Goal: Task Accomplishment & Management: Use online tool/utility

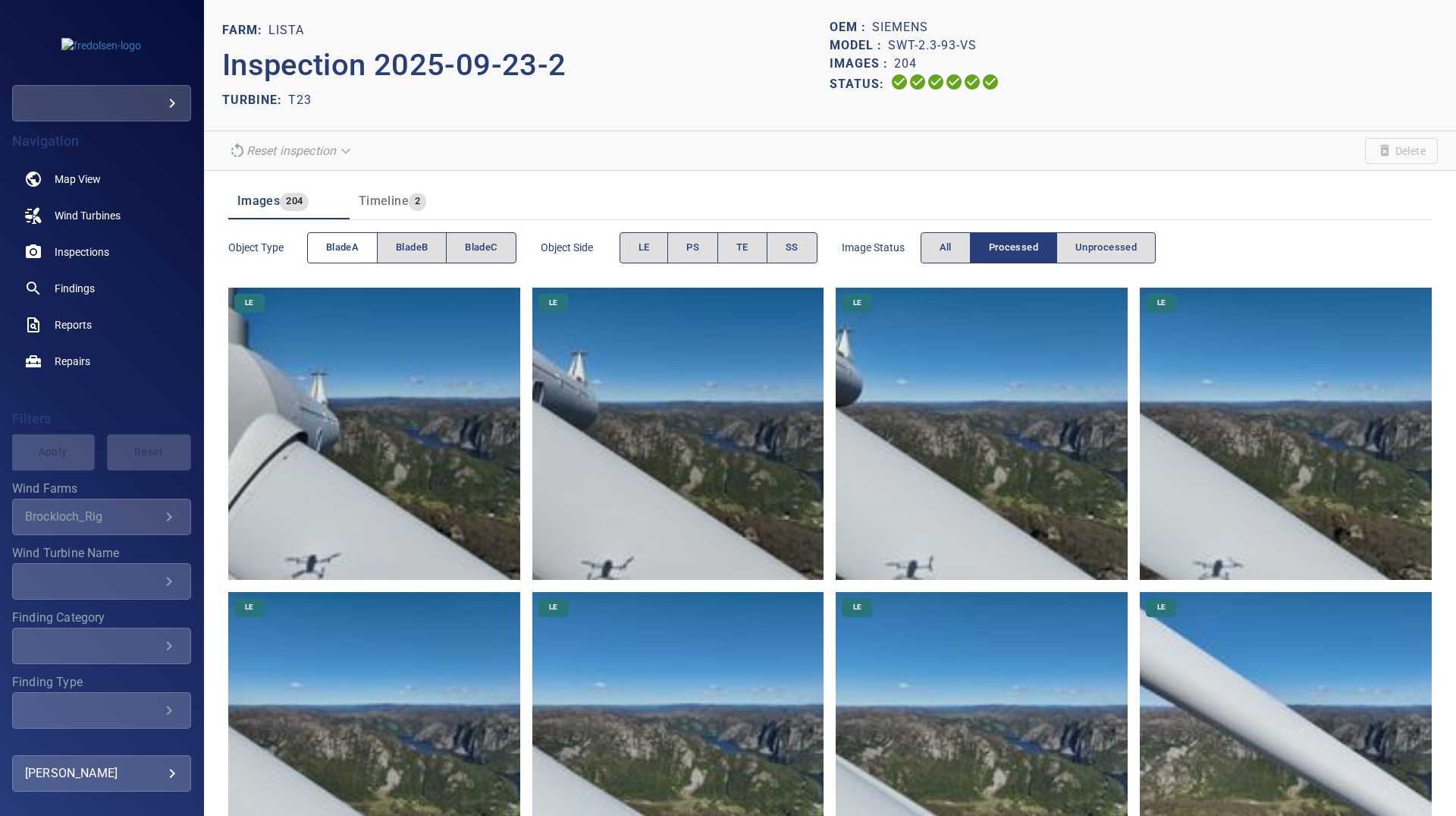
click at [357, 246] on span "bladeA" at bounding box center [342, 248] width 33 height 17
click at [397, 253] on span "bladeB" at bounding box center [411, 248] width 32 height 17
click at [343, 252] on span "bladeA" at bounding box center [342, 248] width 33 height 17
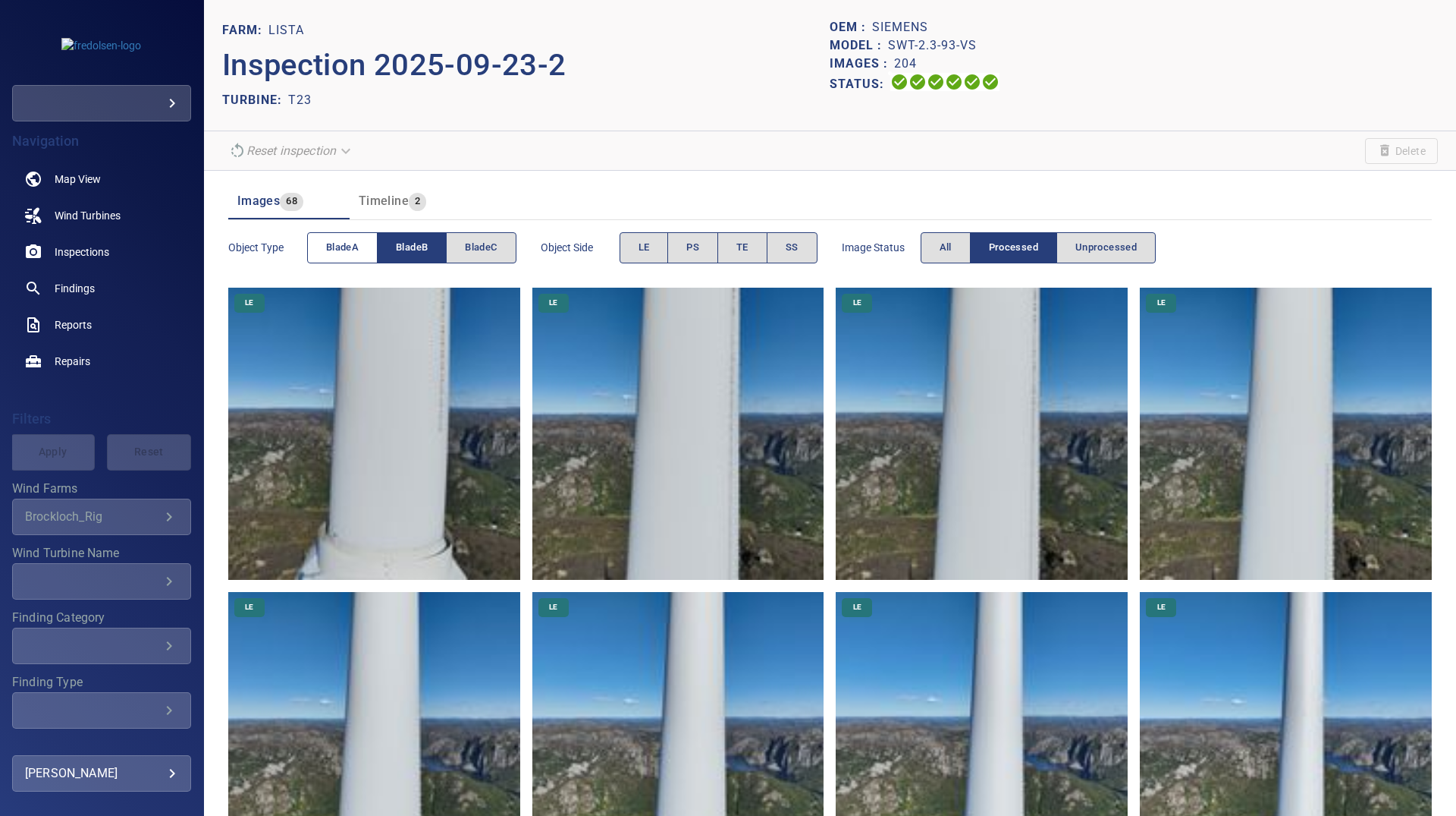
click at [344, 252] on span "bladeA" at bounding box center [342, 248] width 33 height 17
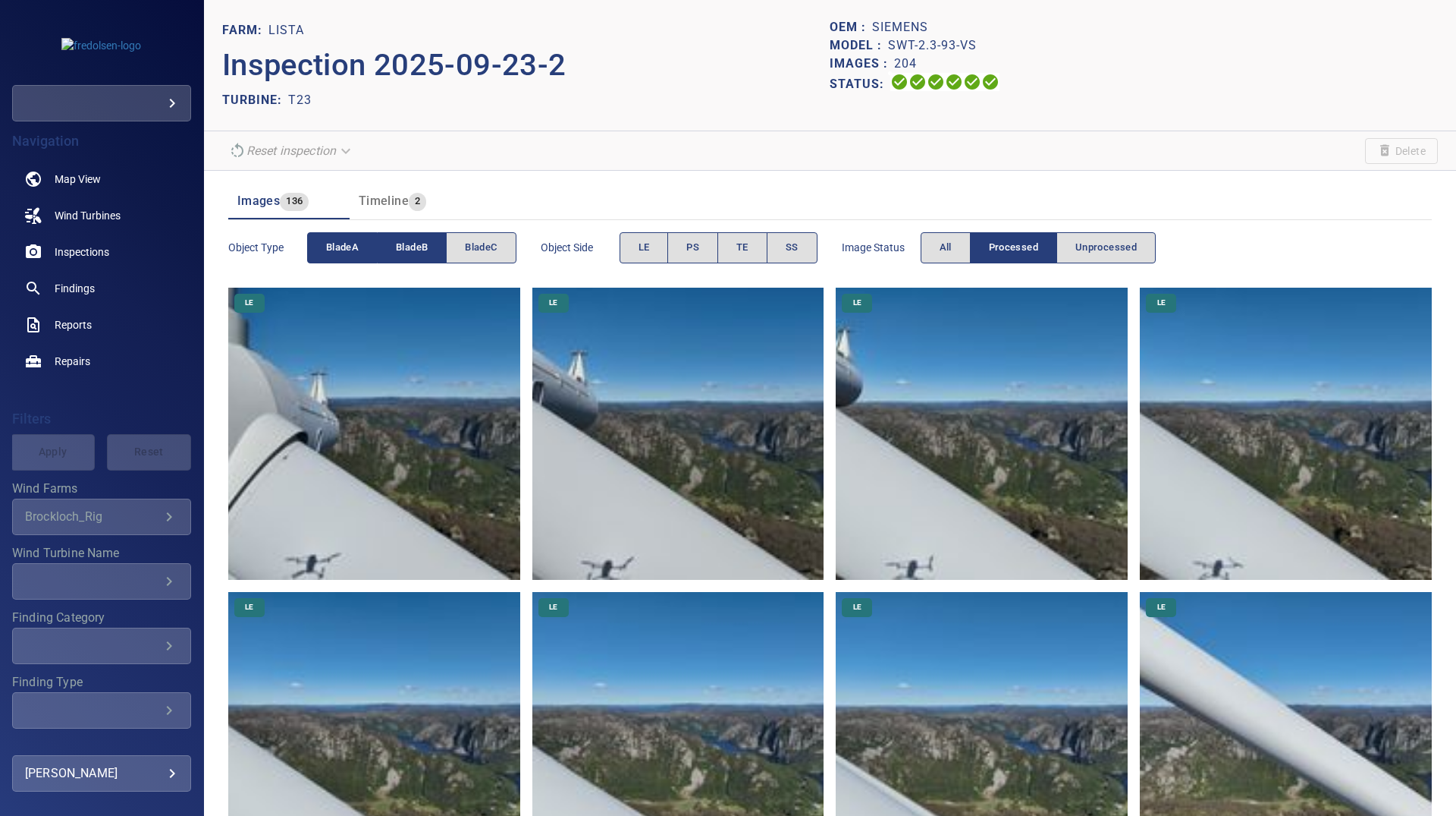
click at [397, 252] on span "bladeB" at bounding box center [411, 248] width 32 height 17
click at [794, 239] on span "SS" at bounding box center [792, 248] width 13 height 17
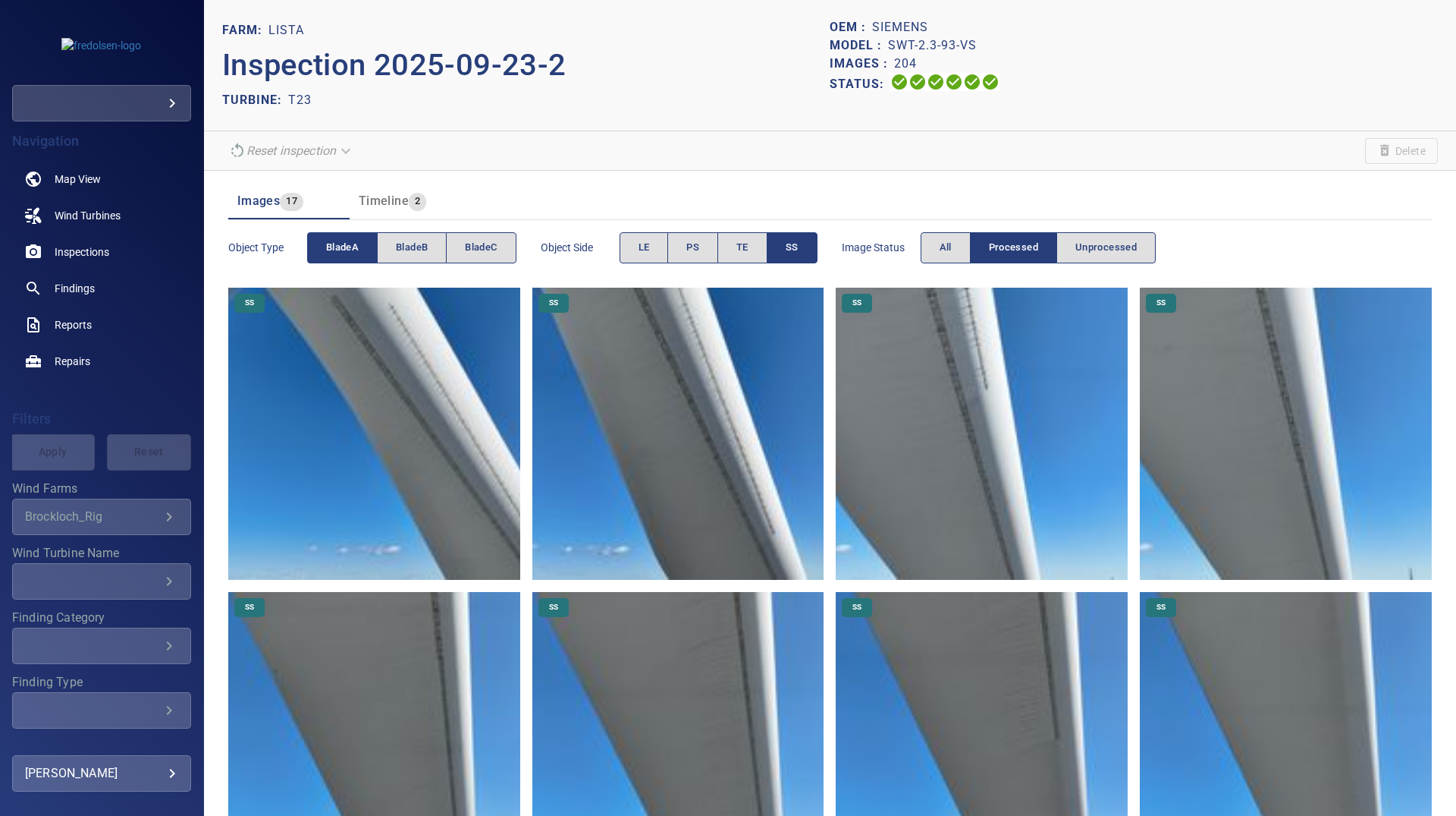
click at [267, 442] on img at bounding box center [374, 433] width 292 height 292
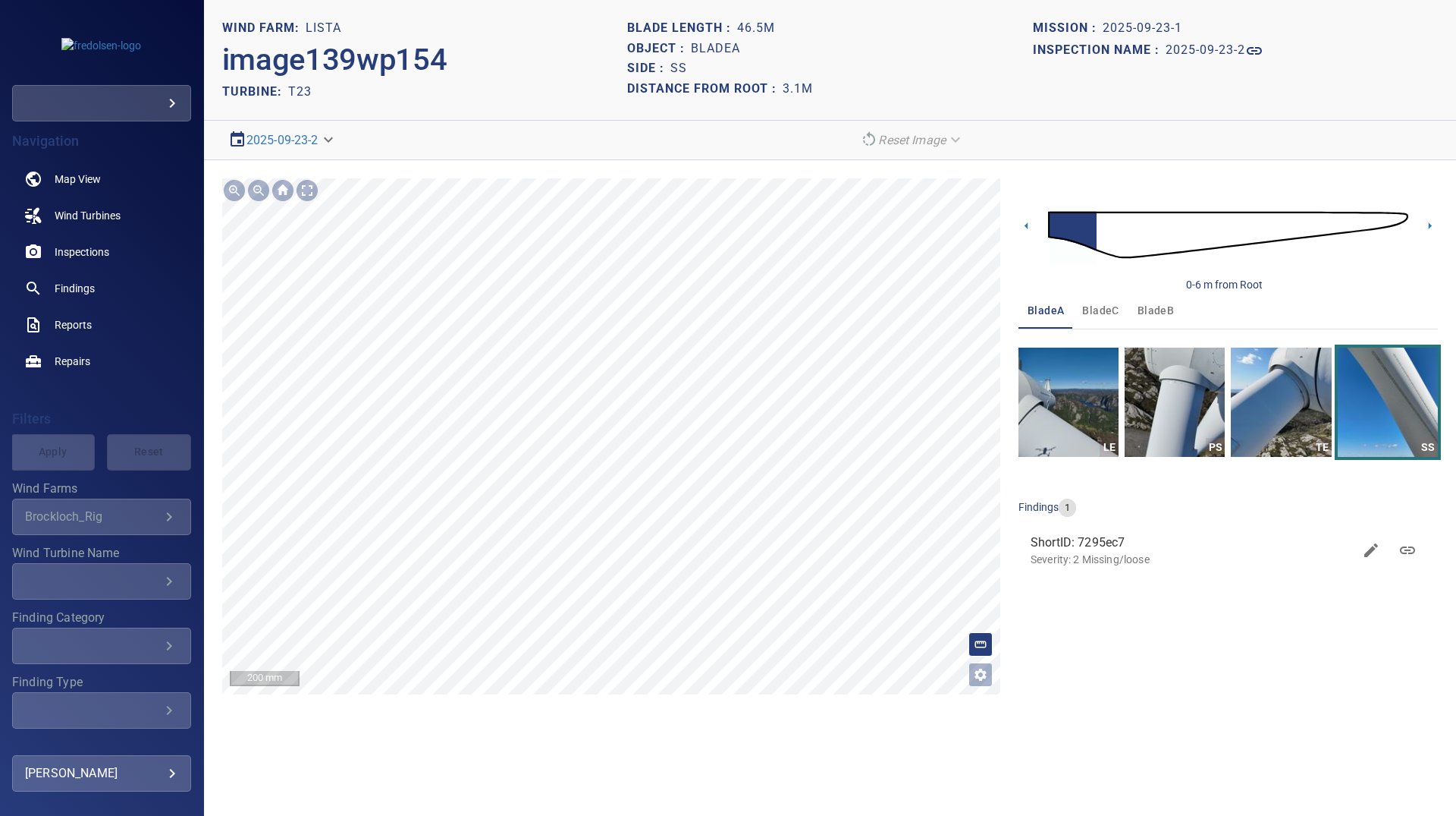
click at [846, 728] on section "**********" at bounding box center [830, 408] width 1252 height 816
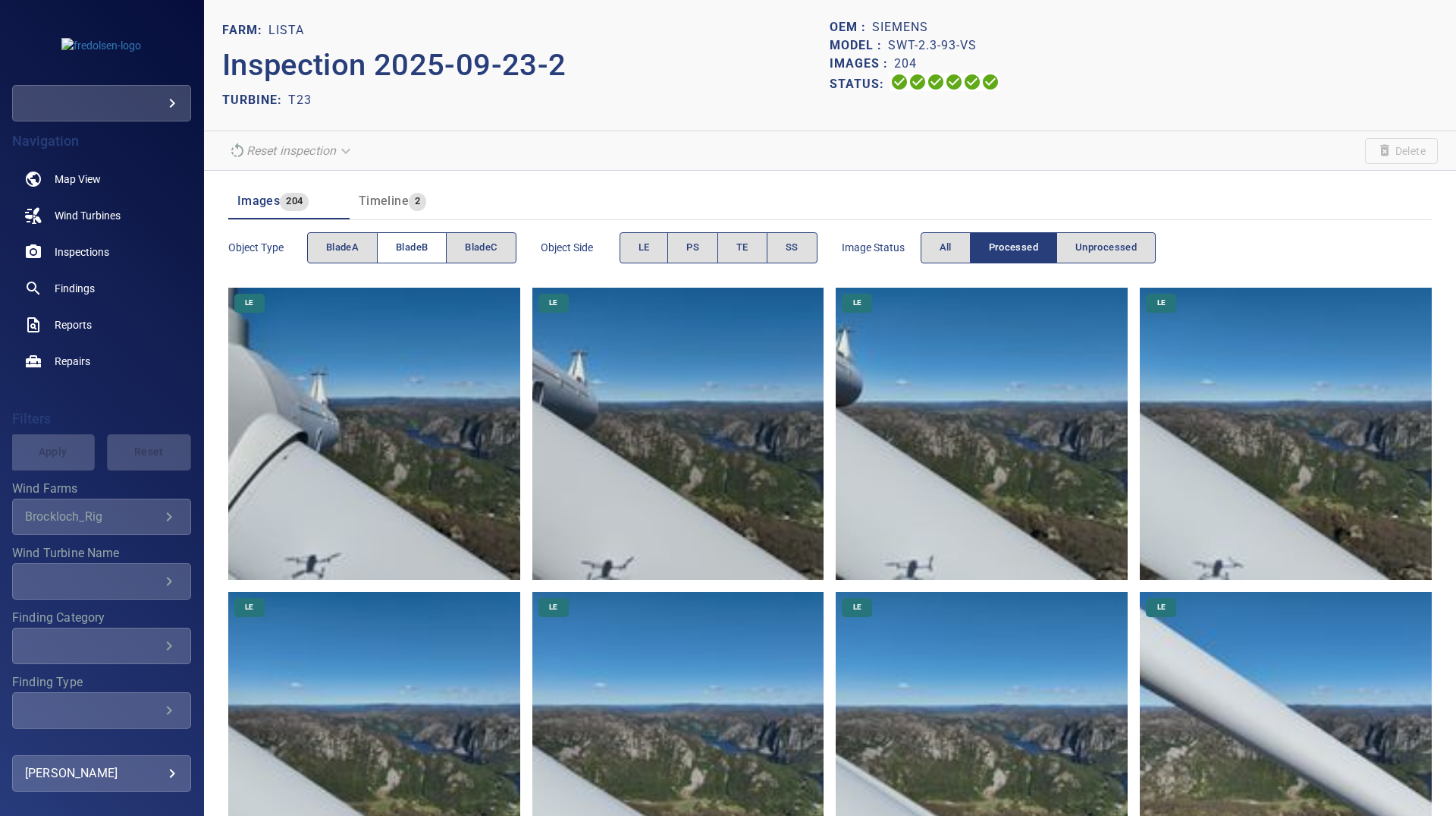
click at [418, 250] on span "bladeB" at bounding box center [411, 248] width 32 height 17
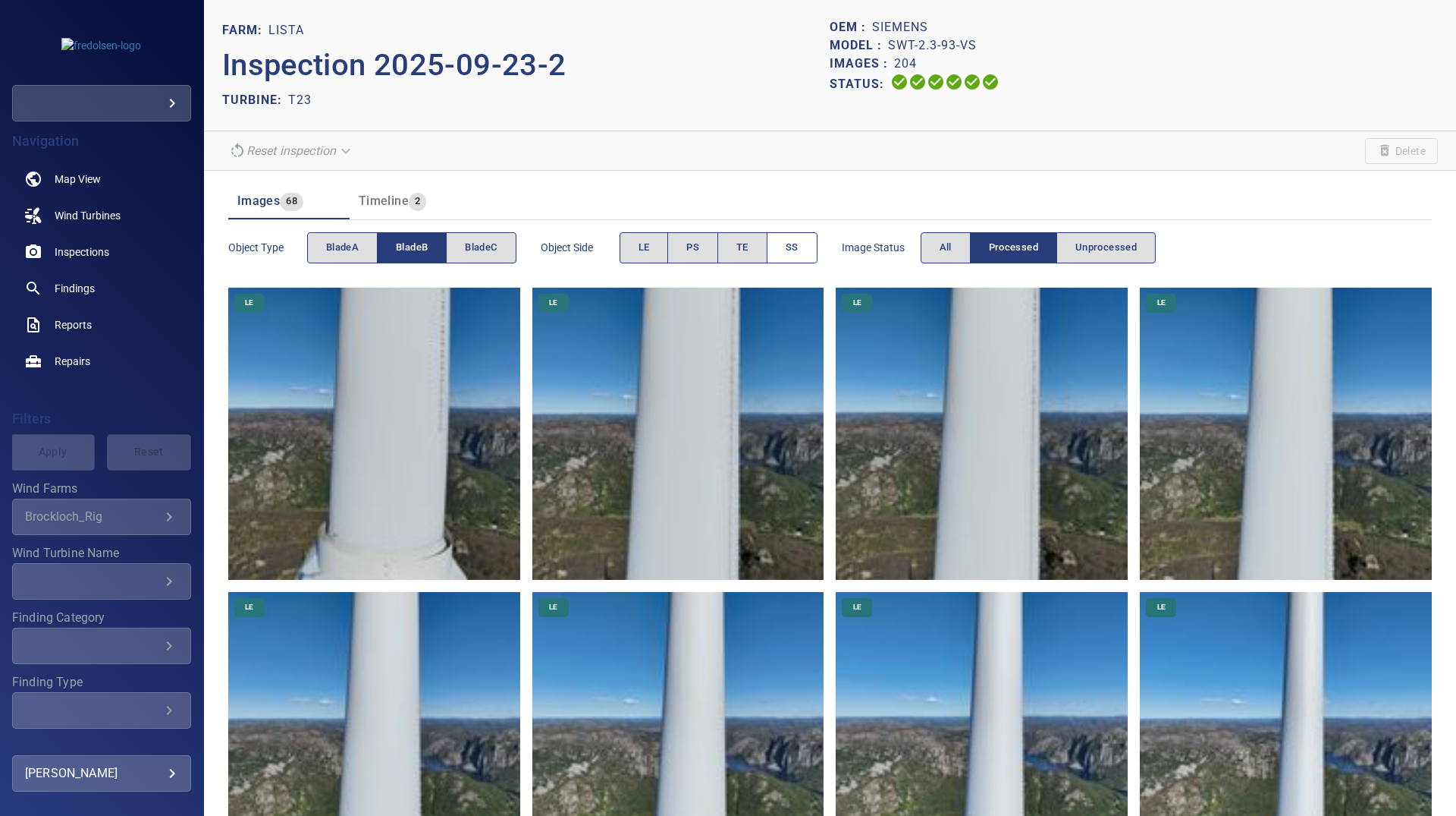
click at [792, 252] on span "SS" at bounding box center [792, 248] width 13 height 17
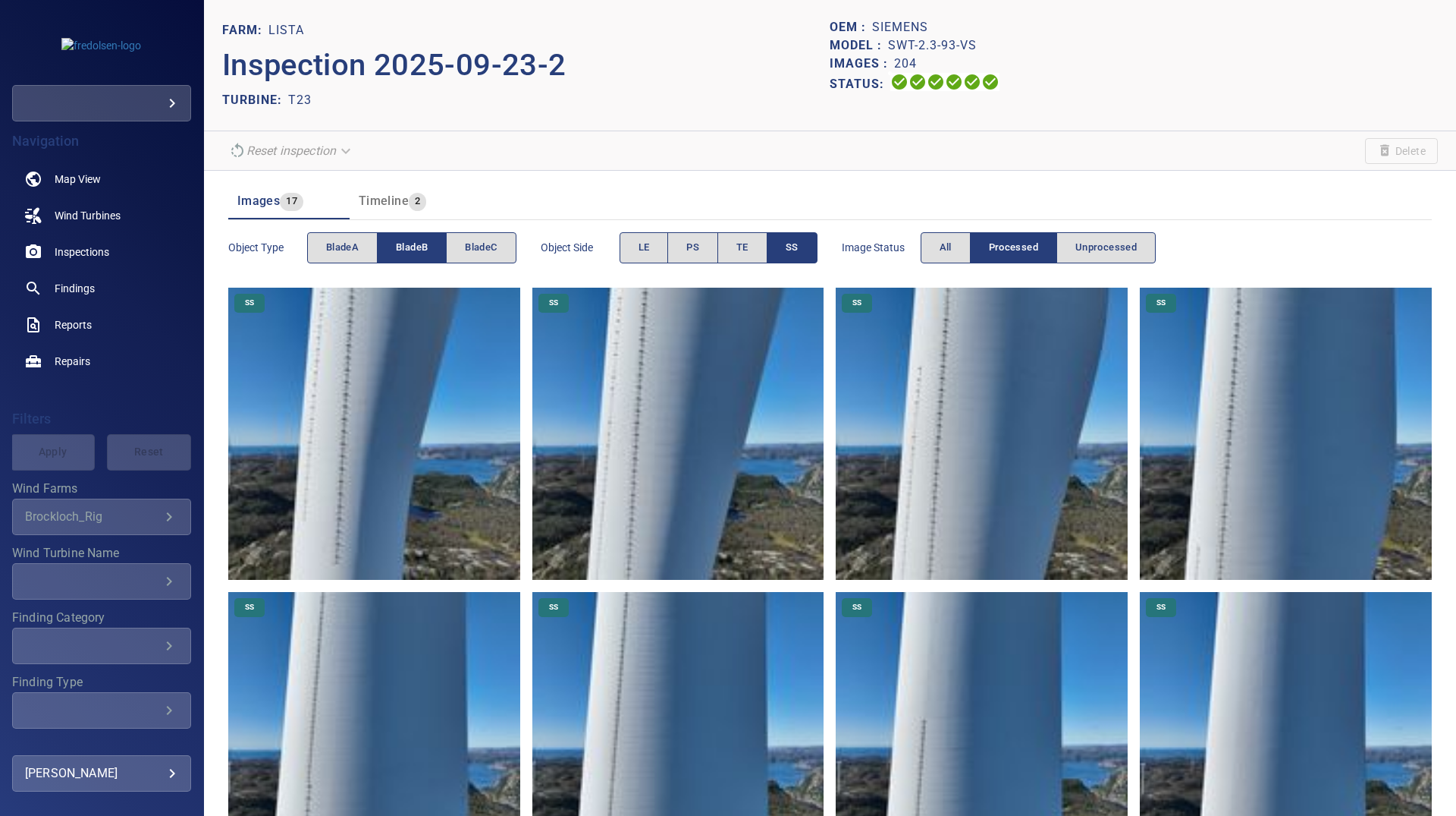
click at [1314, 157] on section "Reset inspection Delete" at bounding box center [830, 151] width 1252 height 39
